Goal: Information Seeking & Learning: Learn about a topic

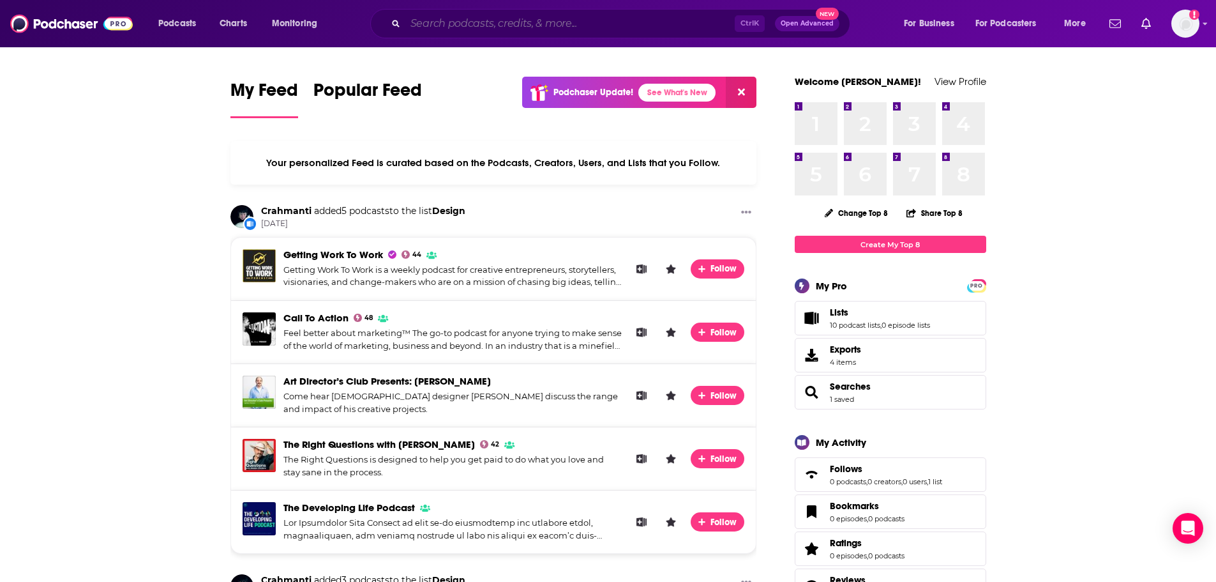
click at [437, 21] on input "Search podcasts, credits, & more..." at bounding box center [569, 23] width 329 height 20
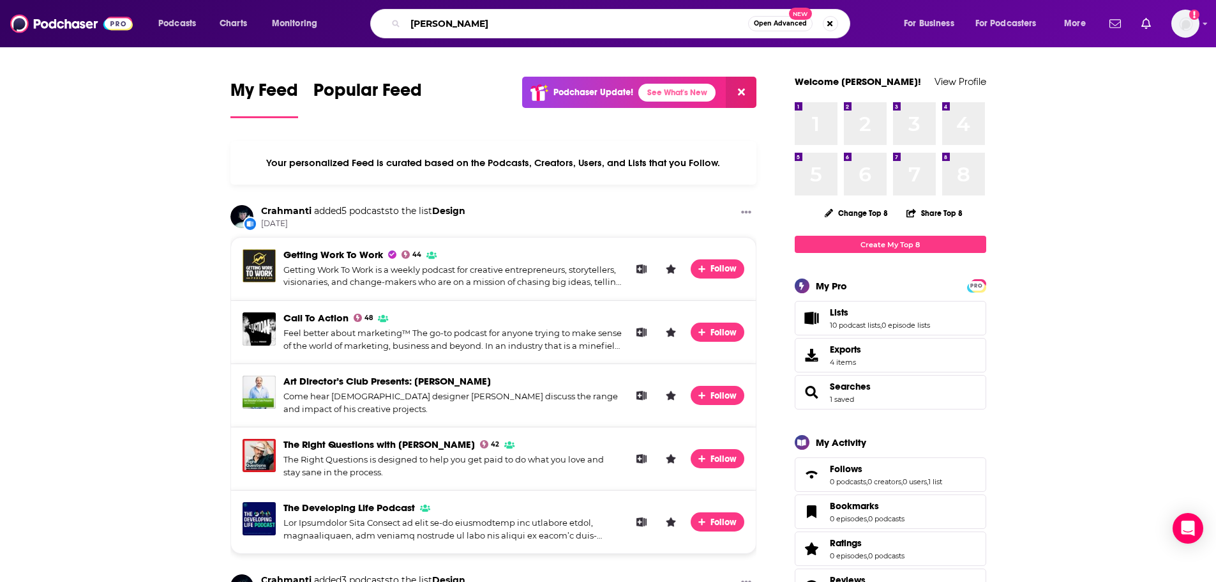
type input "[PERSON_NAME]"
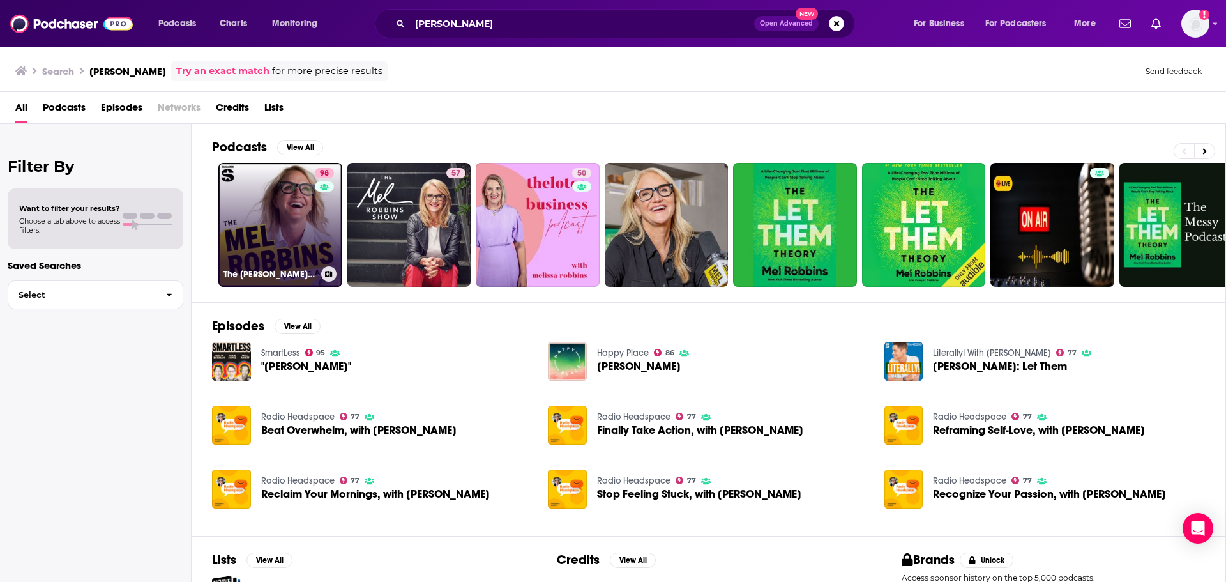
click at [287, 241] on link "98 The [PERSON_NAME] Podcast" at bounding box center [280, 225] width 124 height 124
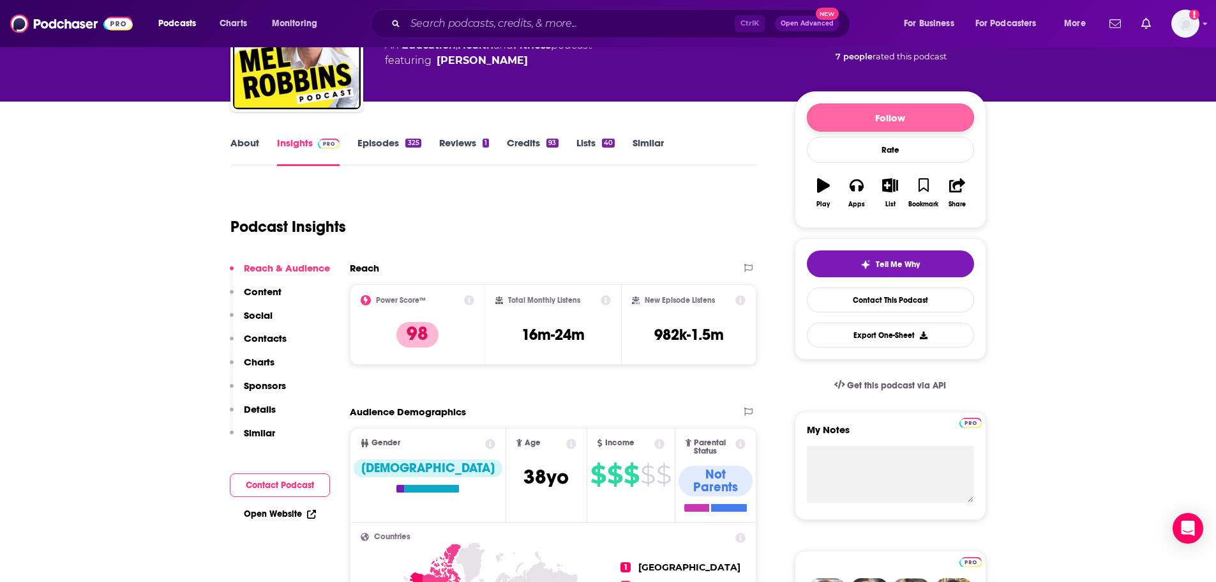
scroll to position [64, 0]
